Goal: Navigation & Orientation: Find specific page/section

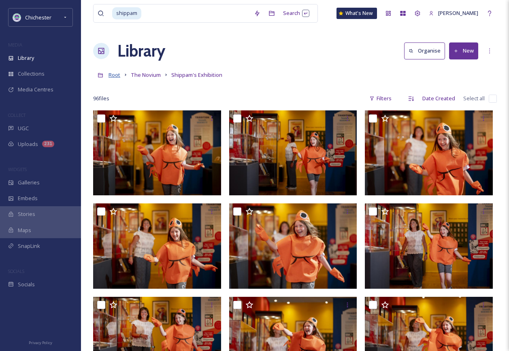
click at [113, 75] on span "Root" at bounding box center [114, 74] width 12 height 7
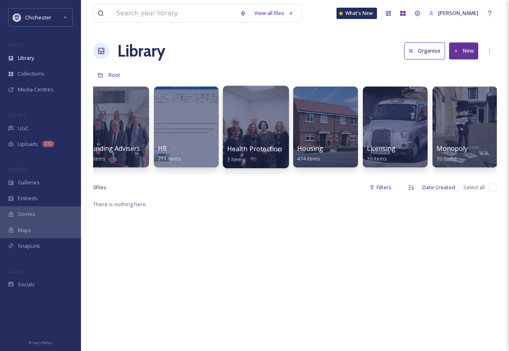
scroll to position [0, 1886]
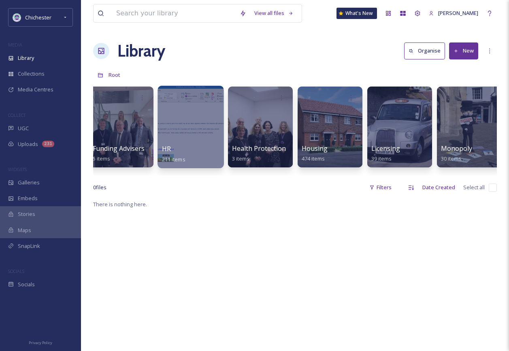
click at [192, 105] on div at bounding box center [190, 127] width 66 height 83
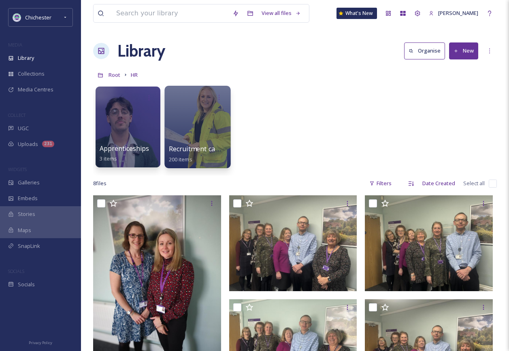
click at [203, 116] on div at bounding box center [197, 127] width 66 height 83
